Goal: Check status

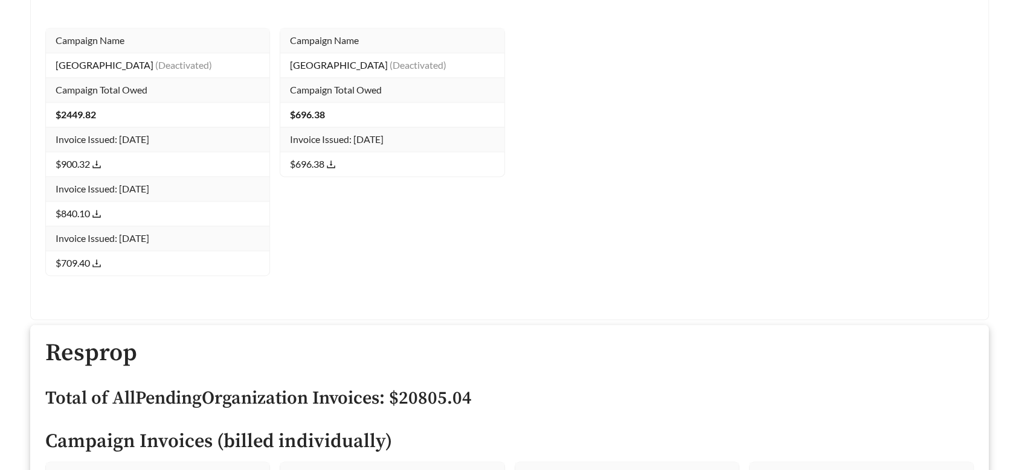
scroll to position [19470, 0]
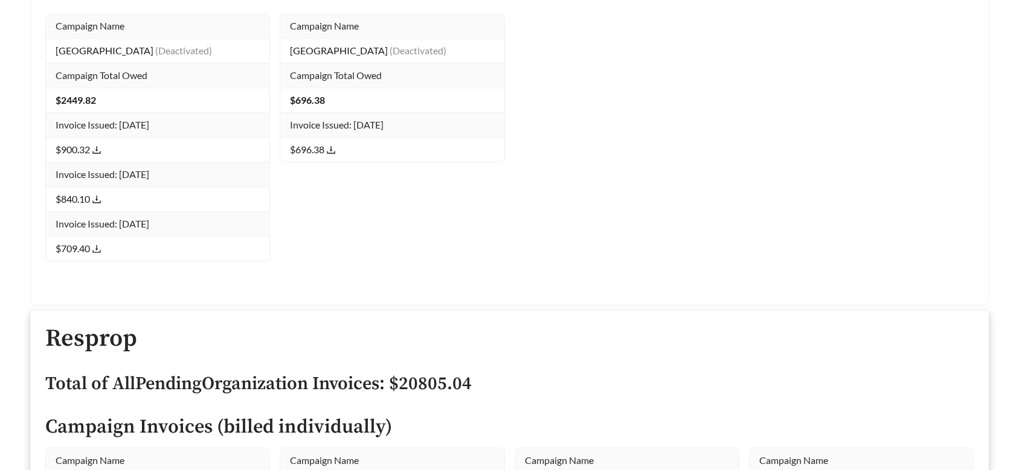
drag, startPoint x: 289, startPoint y: 129, endPoint x: 410, endPoint y: 351, distance: 253.2
copy tbody "Campaign Name Stonemont Village (Enabled) Campaign Total Owed $ 7382.83 Invoice…"
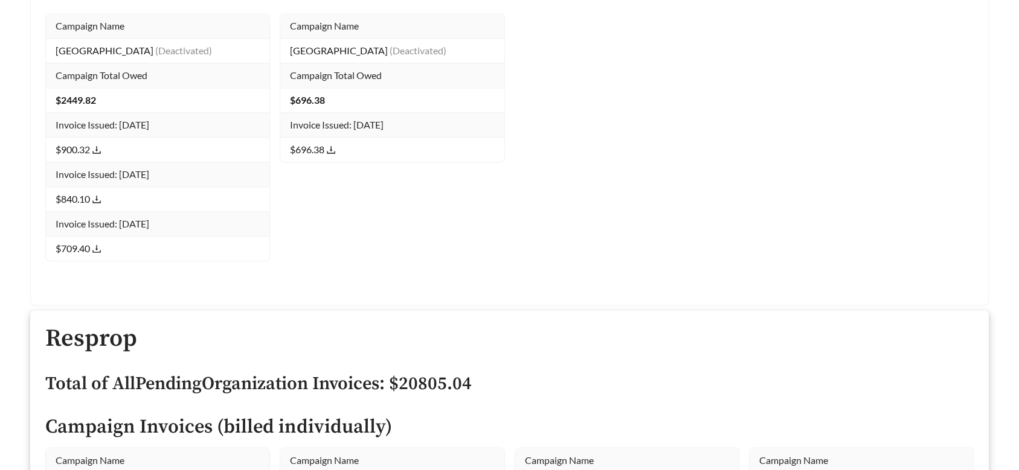
click at [470, 417] on h4 "Campaign Invoices (billed individually)" at bounding box center [509, 427] width 928 height 21
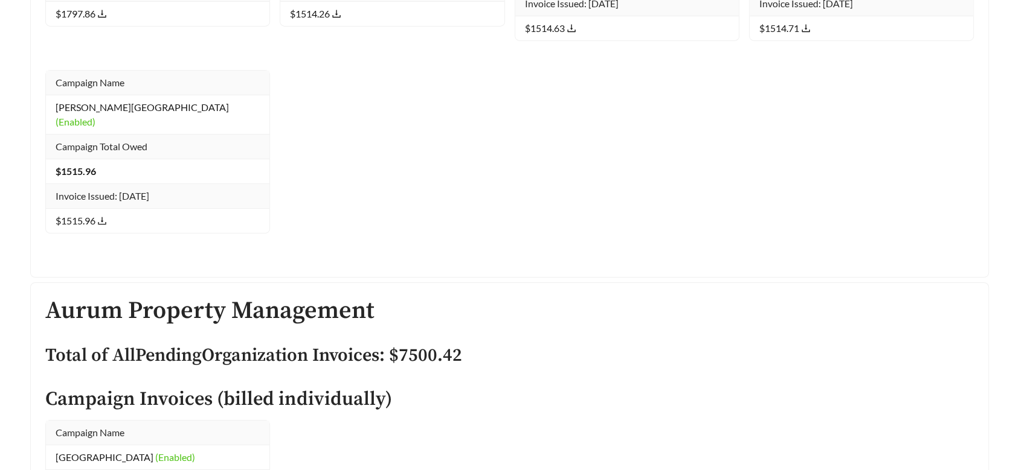
scroll to position [33295, 0]
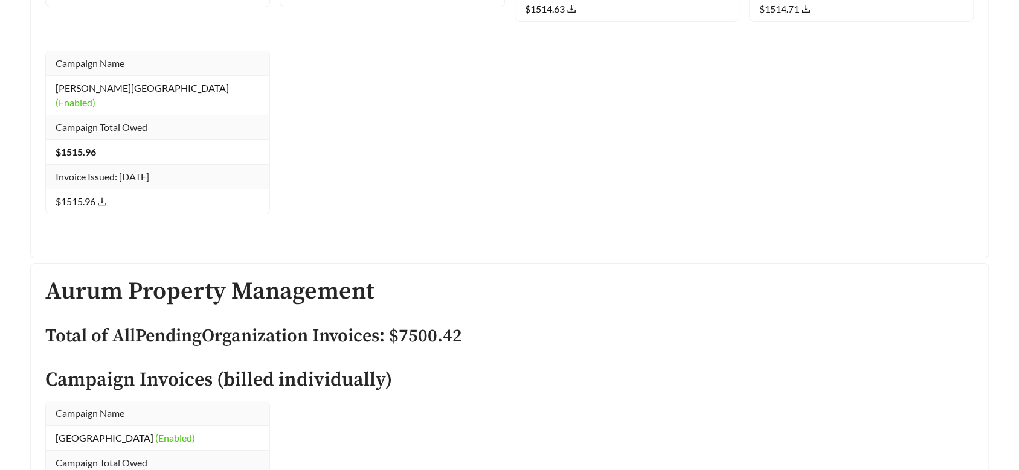
drag, startPoint x: 43, startPoint y: 177, endPoint x: 199, endPoint y: 390, distance: 263.2
copy tbody "Campaign Name Reserve Flats - 2 (Enabled) Campaign Total Owed $ 7367.07 Invoice…"
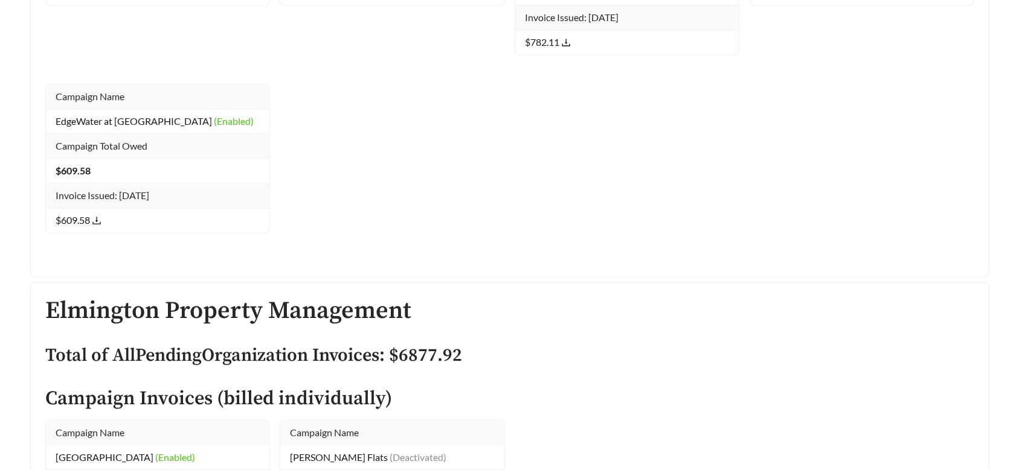
scroll to position [34840, 0]
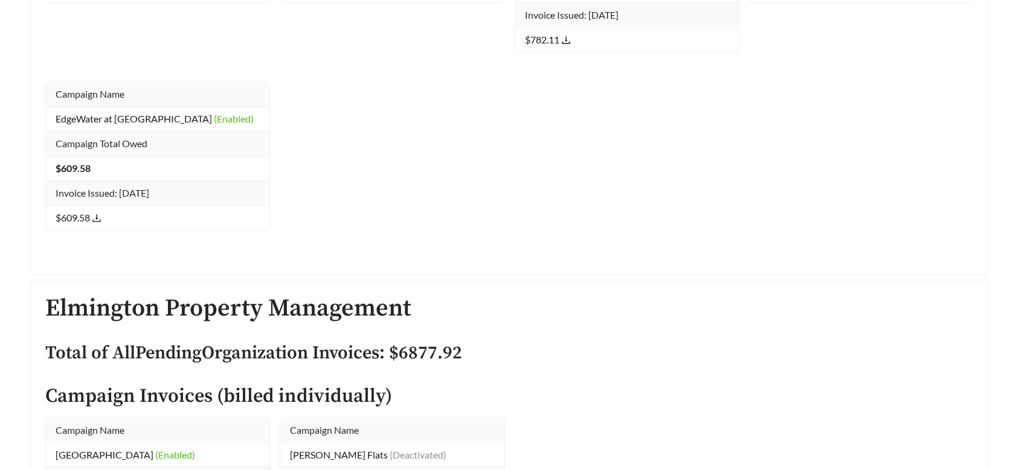
drag, startPoint x: 61, startPoint y: 182, endPoint x: 188, endPoint y: 405, distance: 256.7
copy tbody "Campaign Name Cypress Creek @ Reed Road (Enabled) Campaign Total Owed $ 3707.58…"
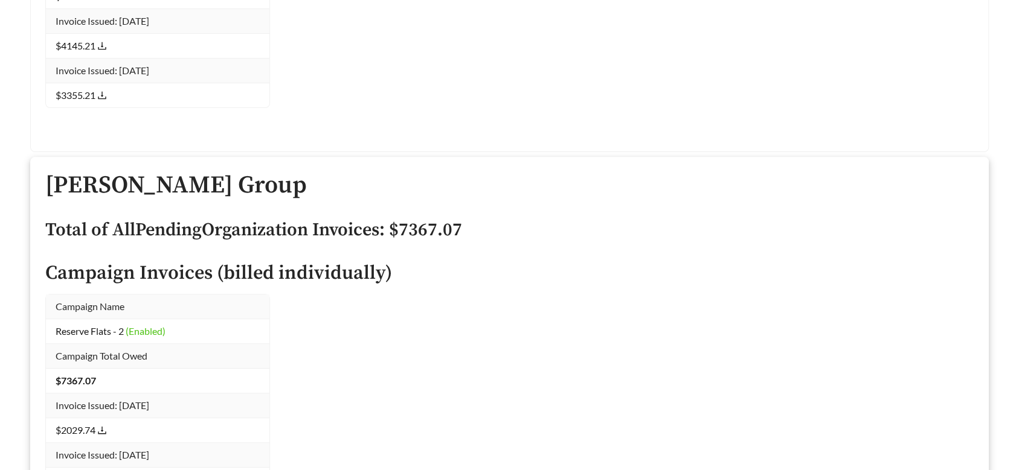
scroll to position [33626, 0]
